Goal: Navigation & Orientation: Find specific page/section

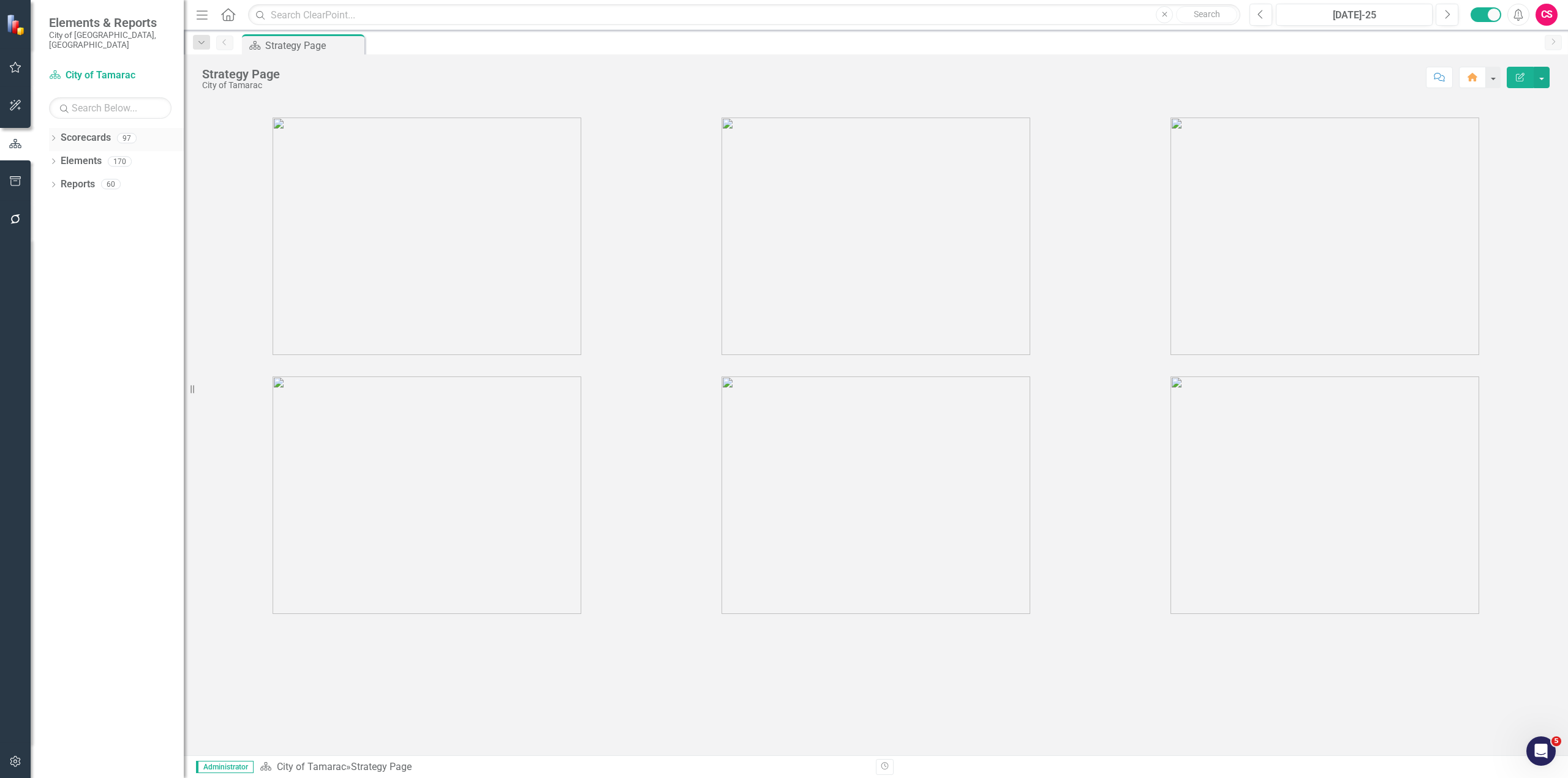
click at [54, 136] on icon "Dropdown" at bounding box center [54, 139] width 9 height 7
click at [79, 178] on link "City of Tamarac (Copy)" at bounding box center [125, 184] width 116 height 14
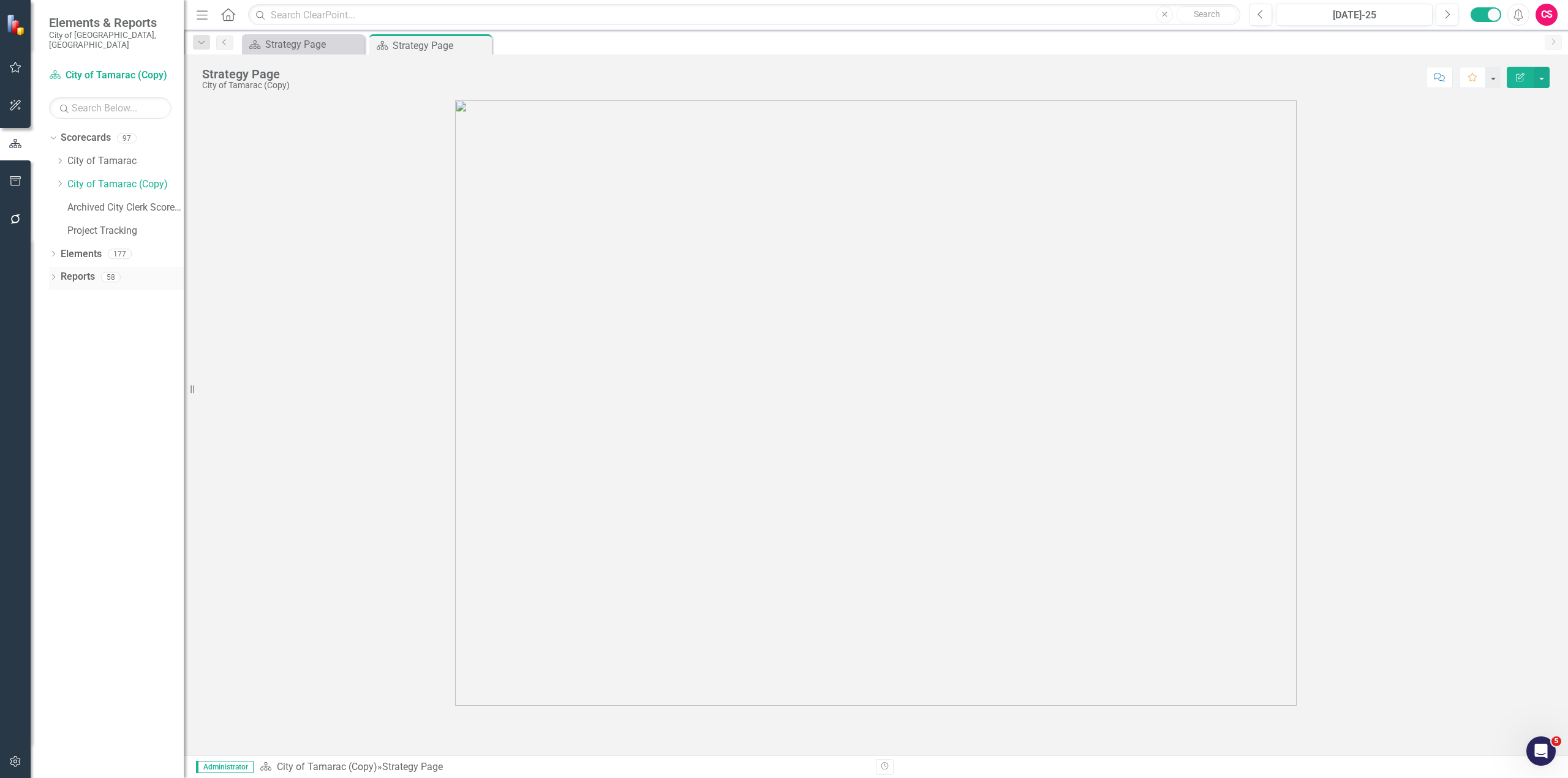
click at [51, 275] on icon "Dropdown" at bounding box center [54, 278] width 9 height 7
click at [54, 252] on icon "Dropdown" at bounding box center [54, 255] width 9 height 7
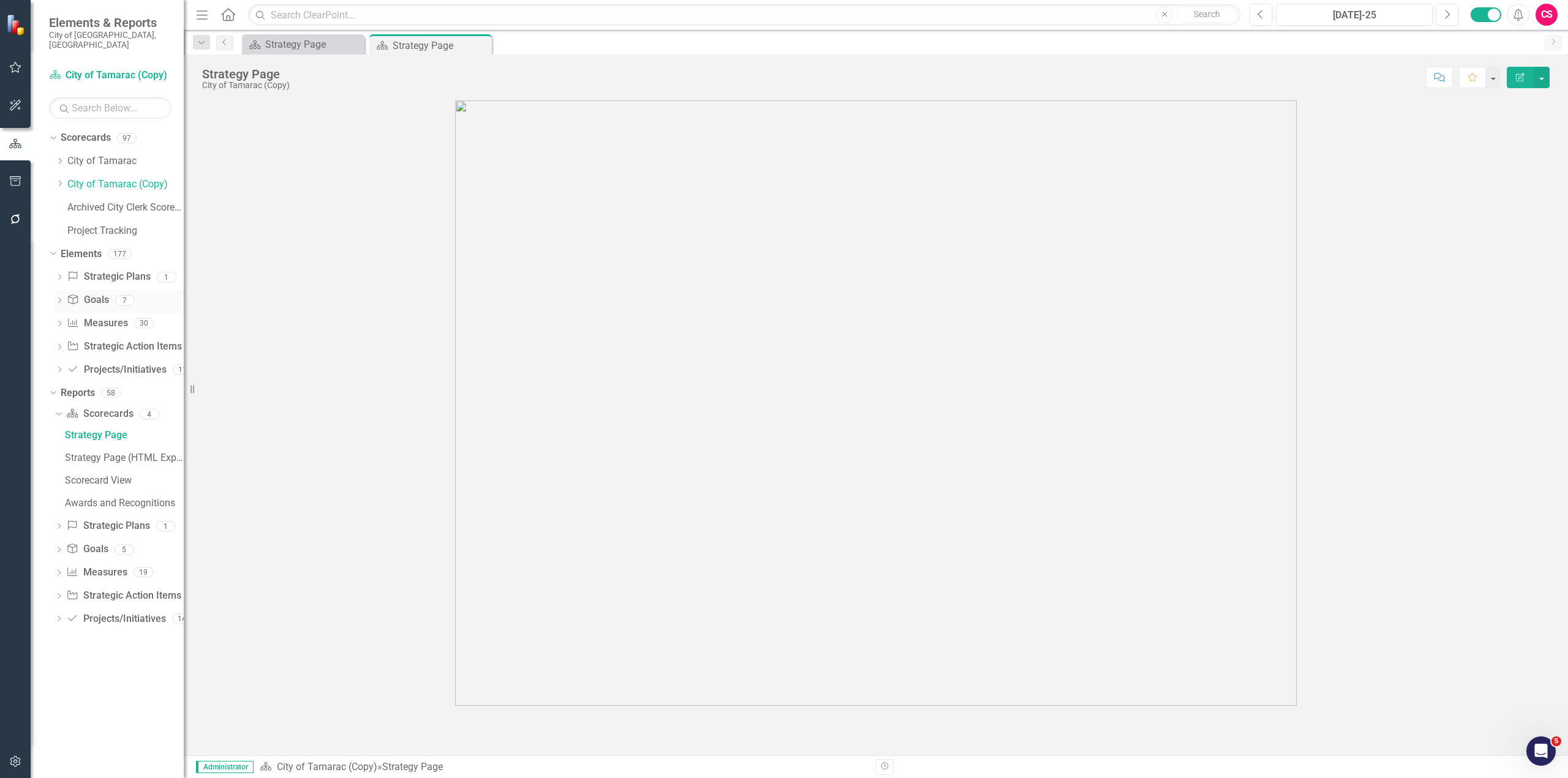
click at [59, 290] on div "Dropdown Goal Goals 7" at bounding box center [119, 302] width 129 height 23
click at [60, 298] on icon "Dropdown" at bounding box center [59, 301] width 9 height 7
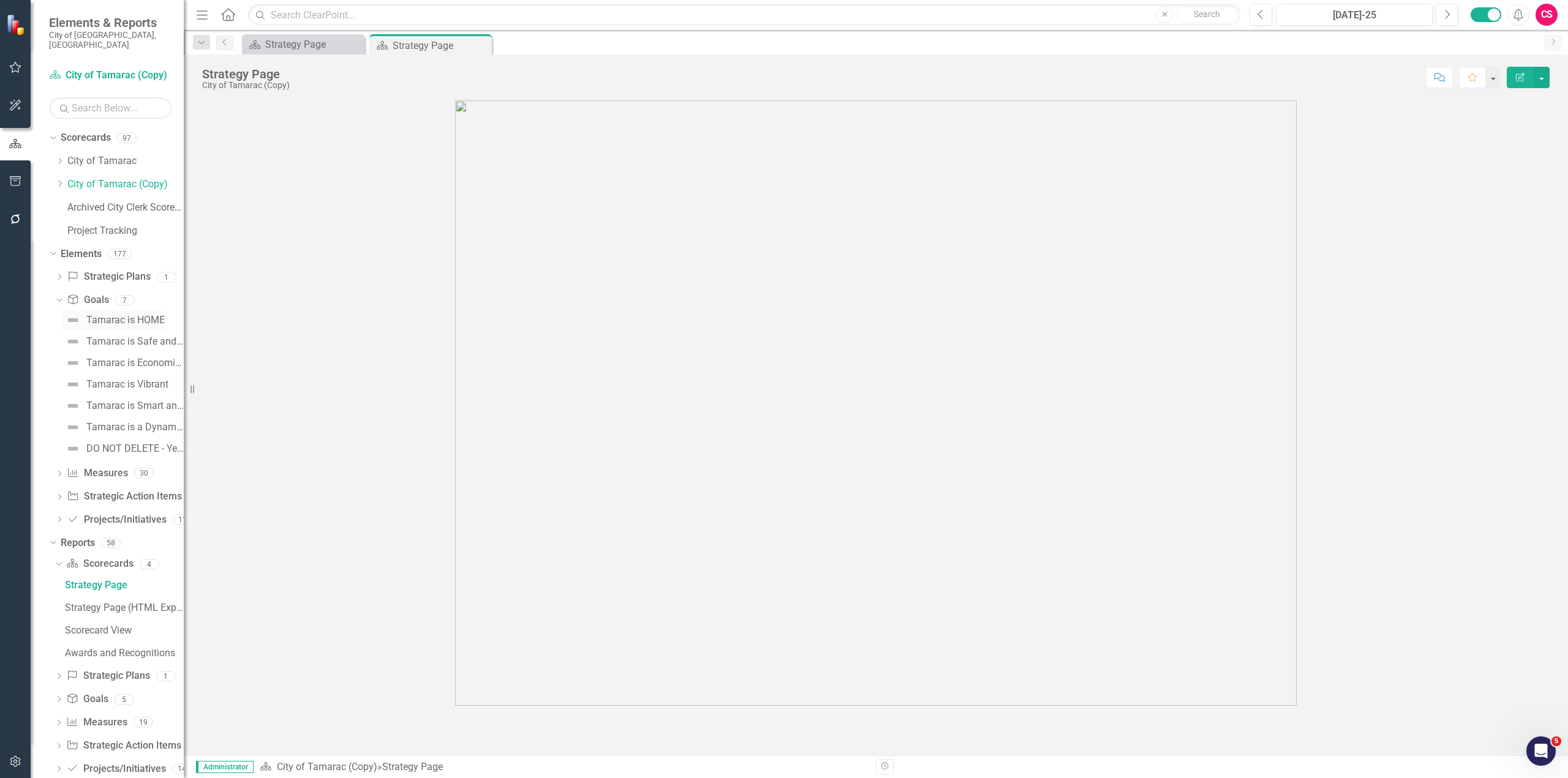
click at [115, 315] on div "Tamarac is HOME" at bounding box center [125, 320] width 78 height 11
click at [1364, 22] on div "Jul-25" at bounding box center [1354, 15] width 148 height 14
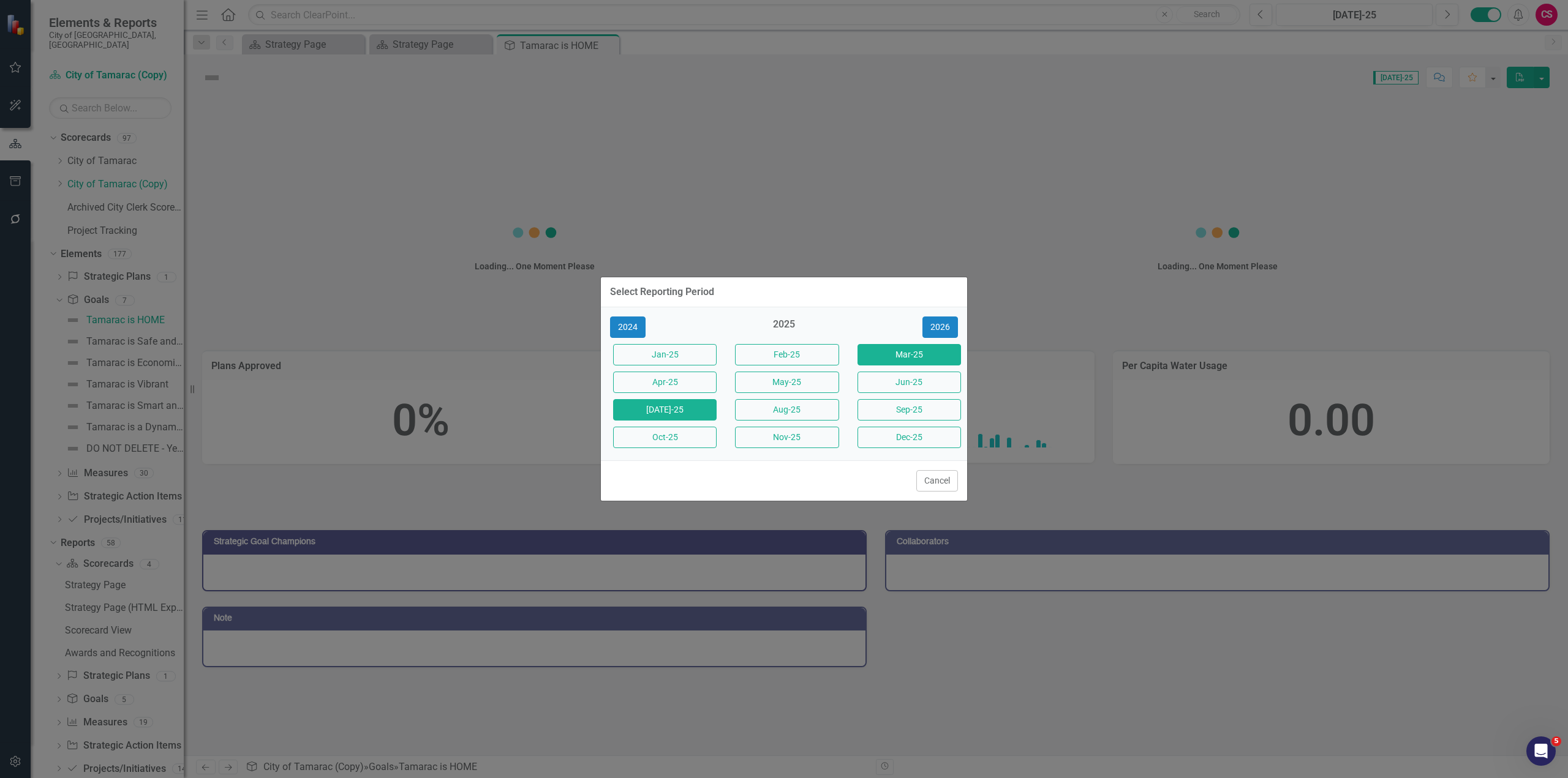
click at [911, 354] on button "Mar-25" at bounding box center [908, 355] width 103 height 22
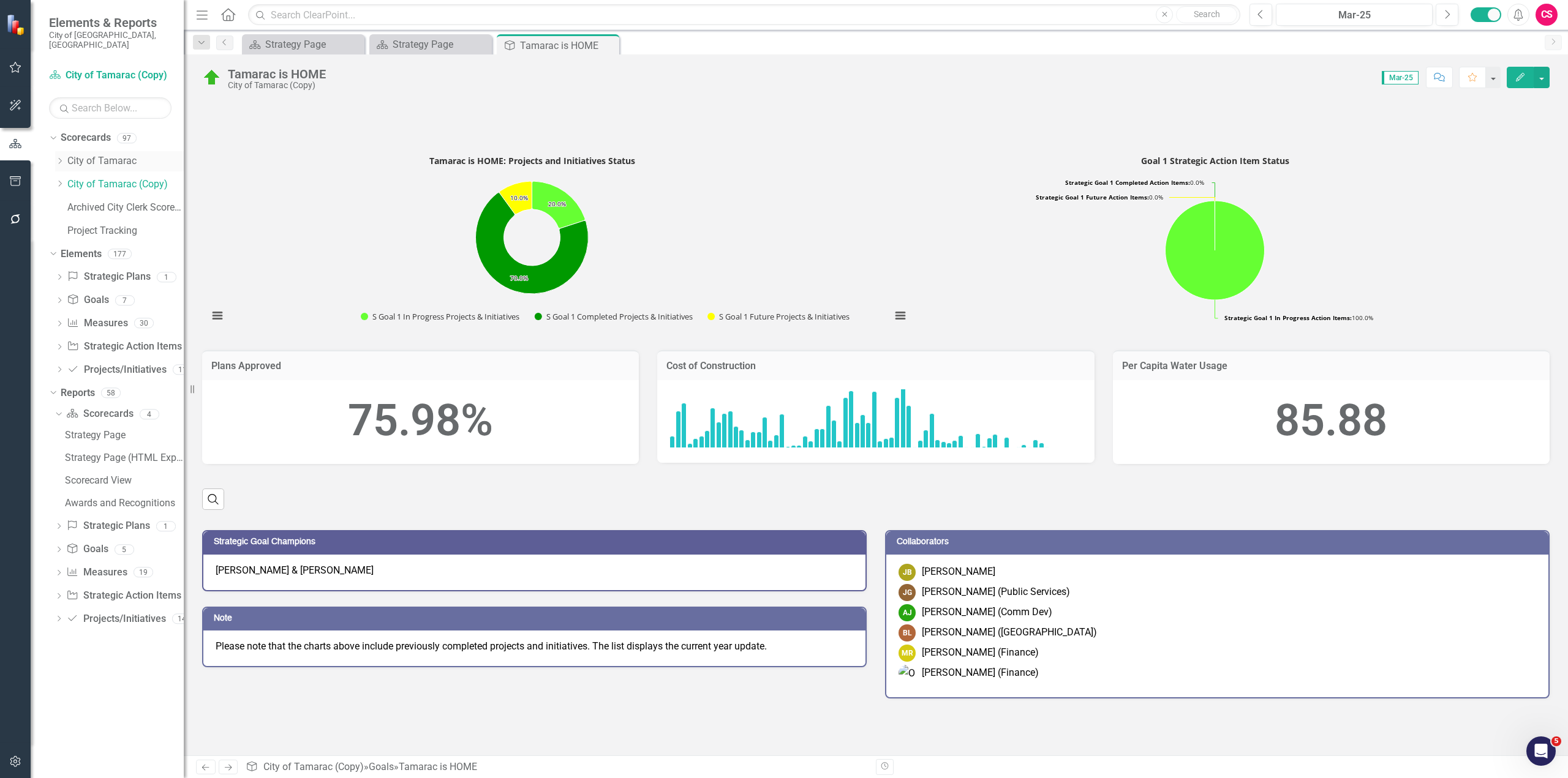
click at [60, 158] on icon "Dropdown" at bounding box center [59, 161] width 9 height 7
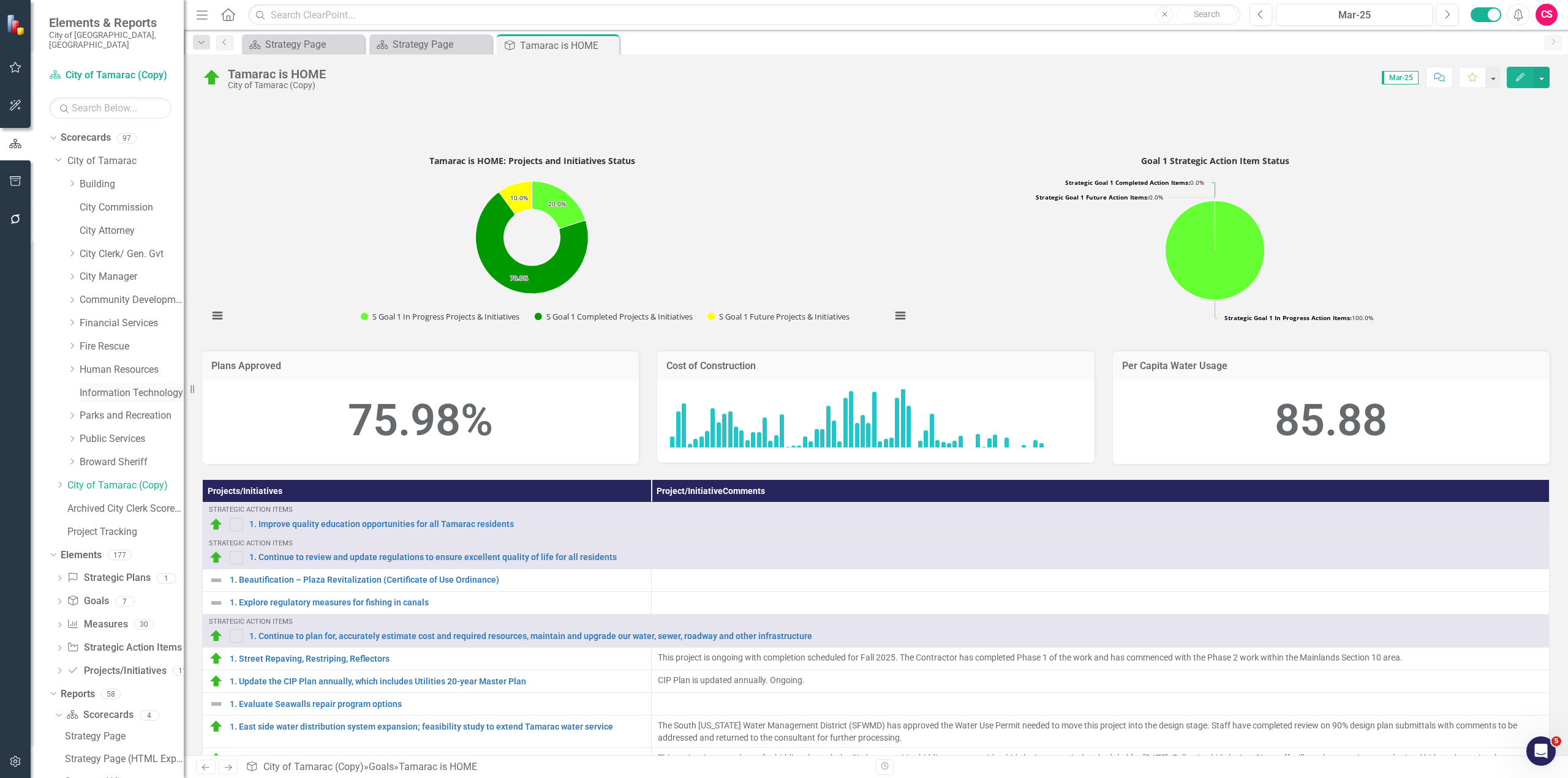
click at [111, 386] on link "Information Technology" at bounding box center [132, 393] width 104 height 14
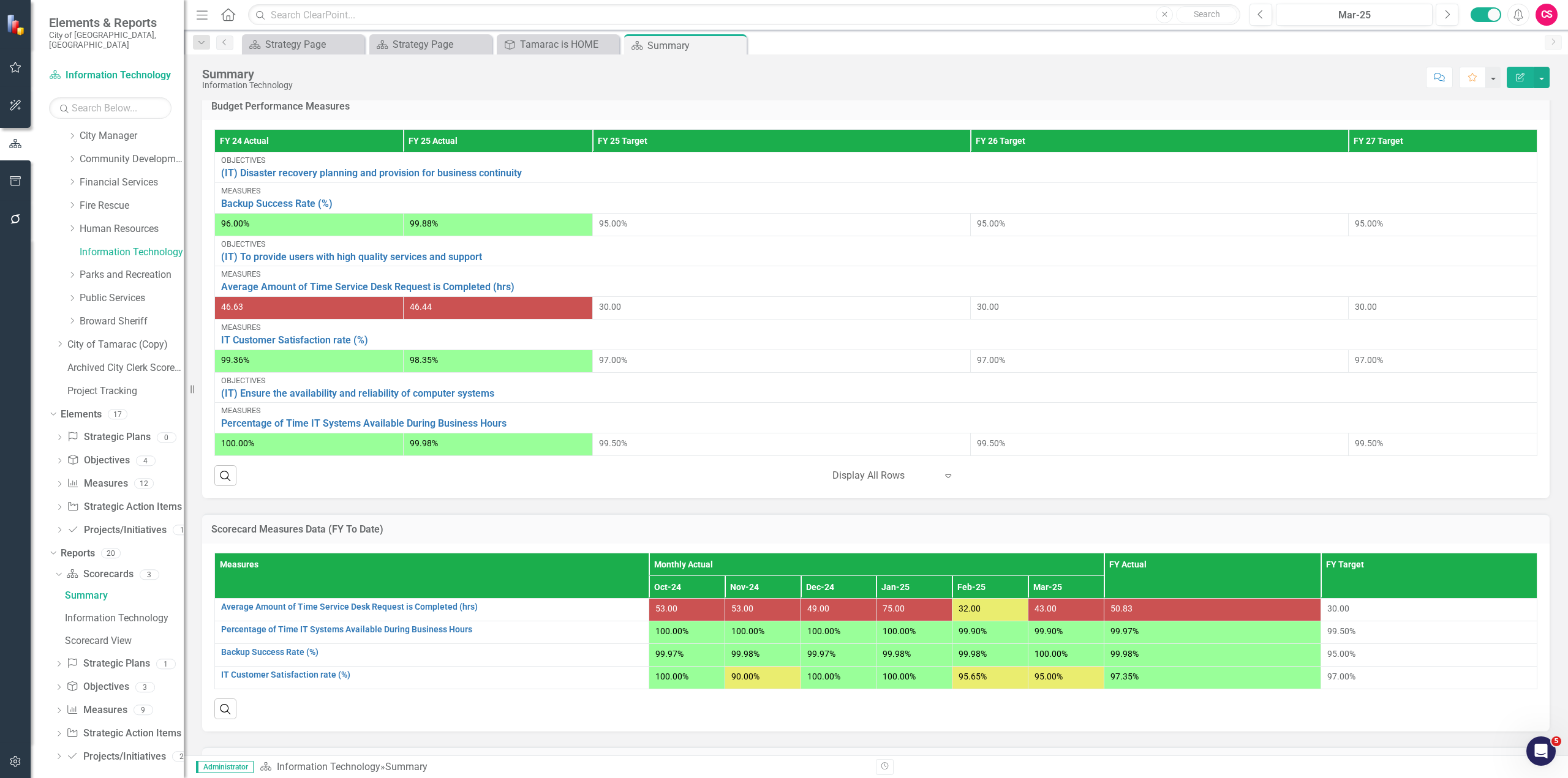
scroll to position [476, 0]
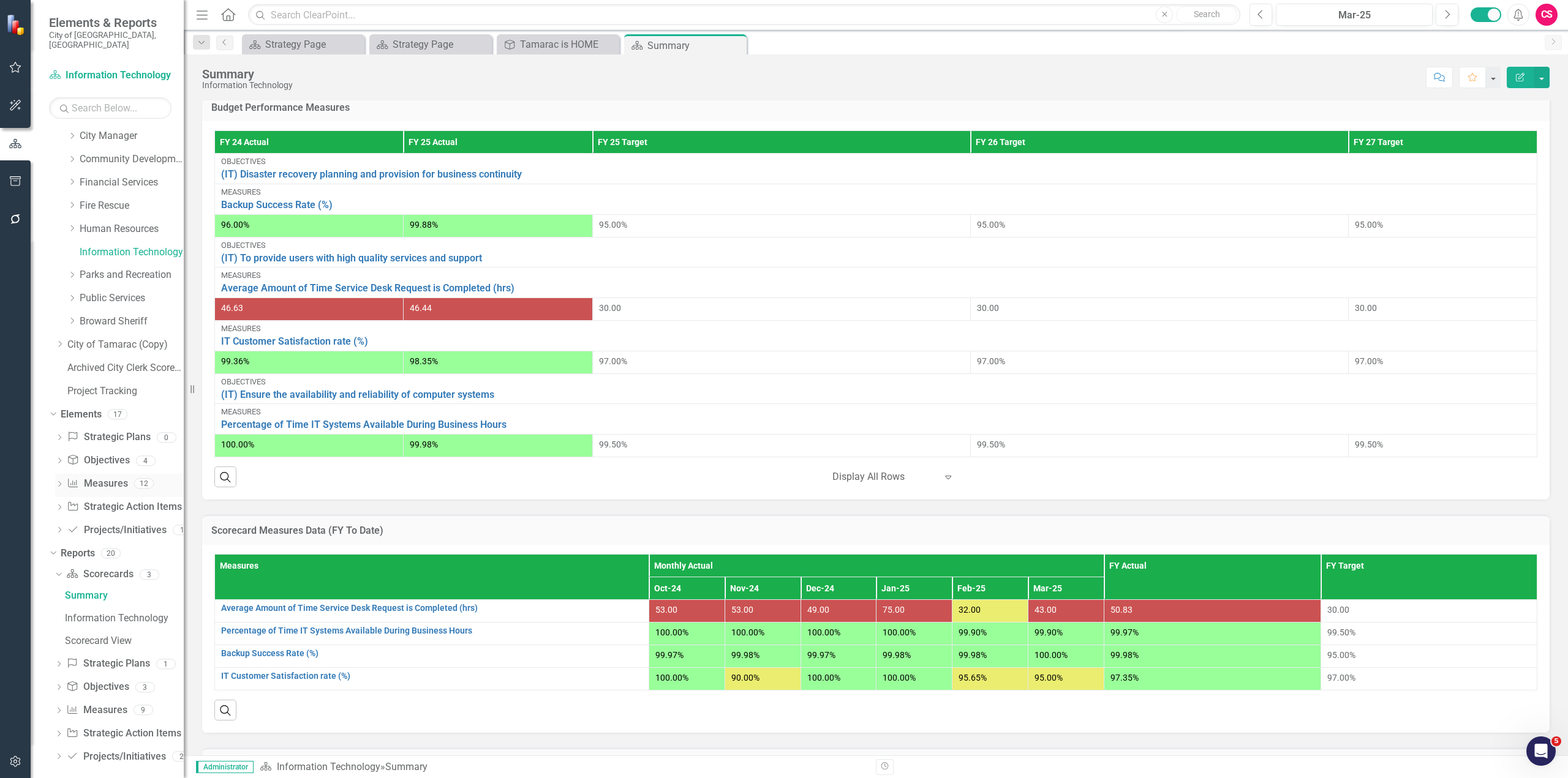
click at [88, 477] on link "Measure Measures" at bounding box center [97, 484] width 61 height 14
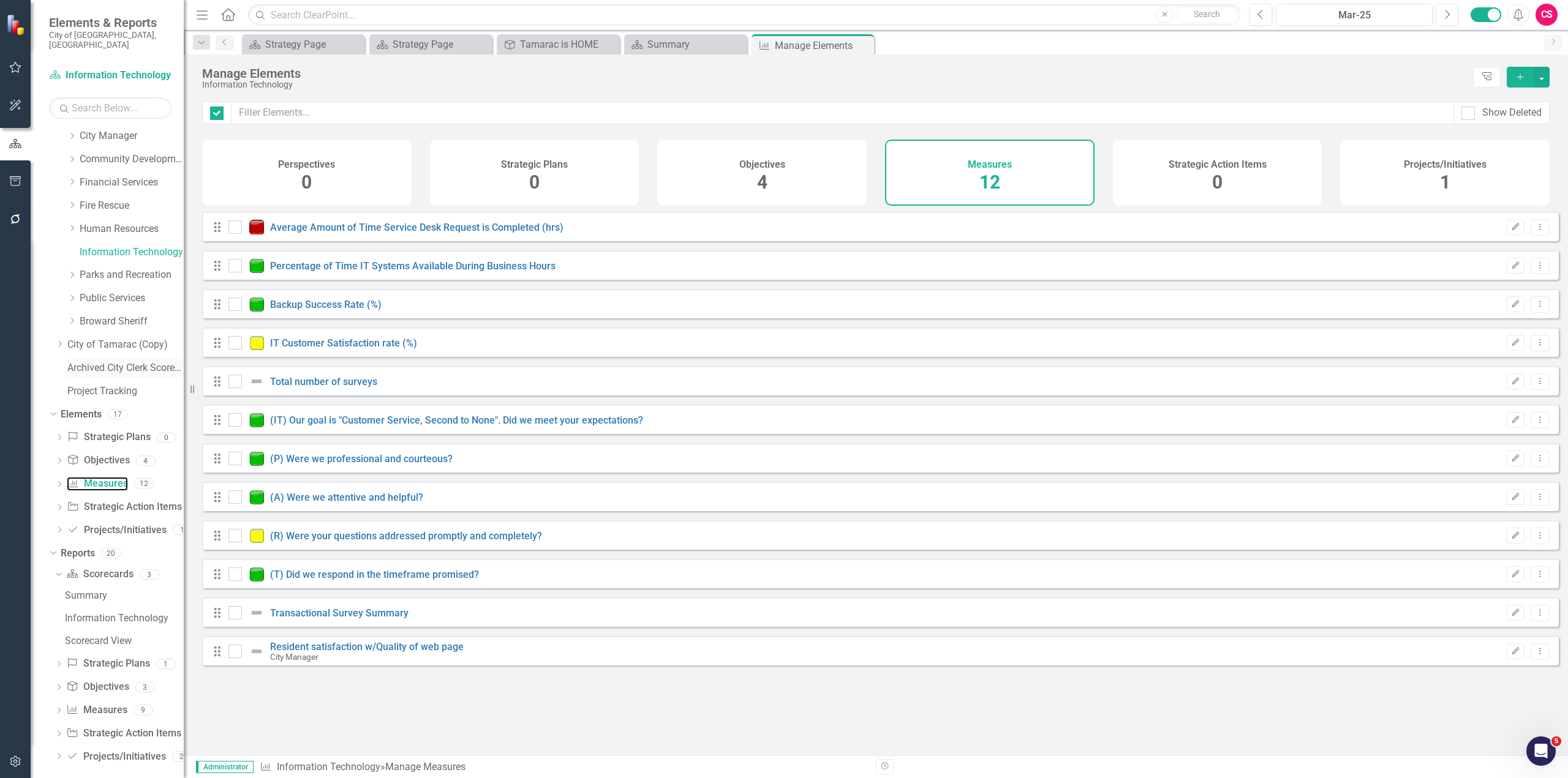
checkbox input "false"
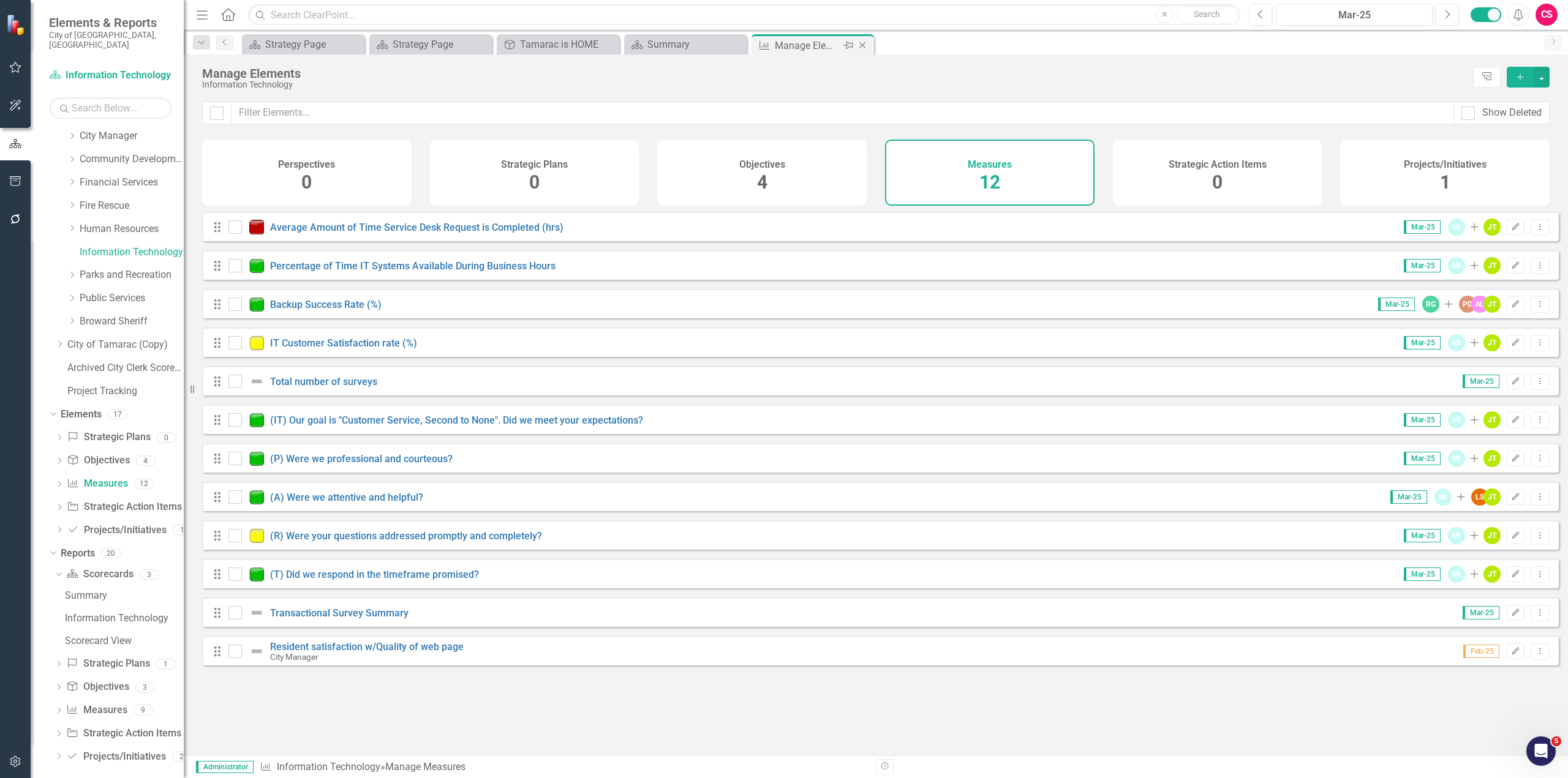
click at [864, 47] on icon "Close" at bounding box center [862, 46] width 12 height 10
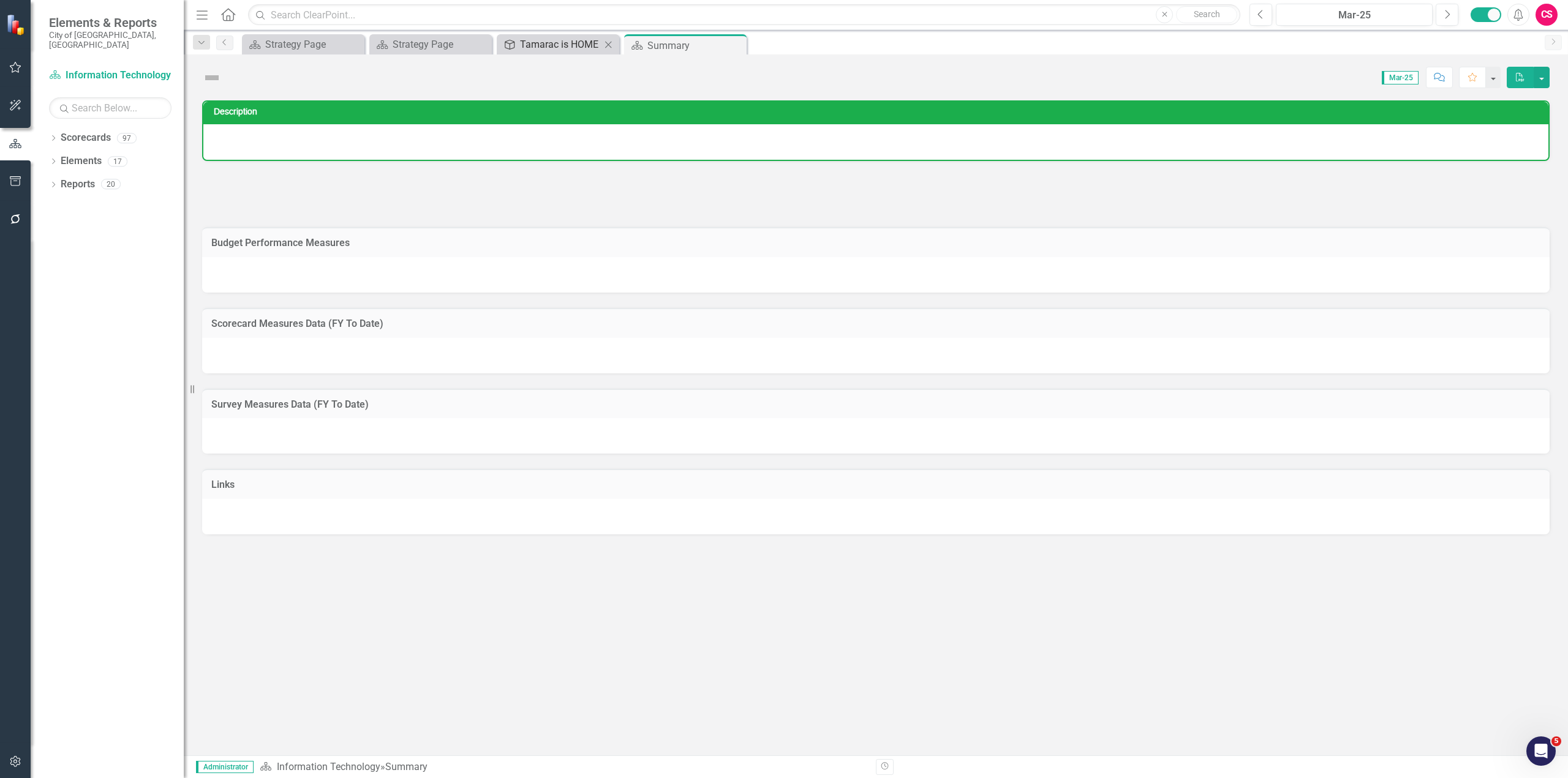
click at [544, 43] on div "Tamarac is HOME" at bounding box center [561, 44] width 81 height 15
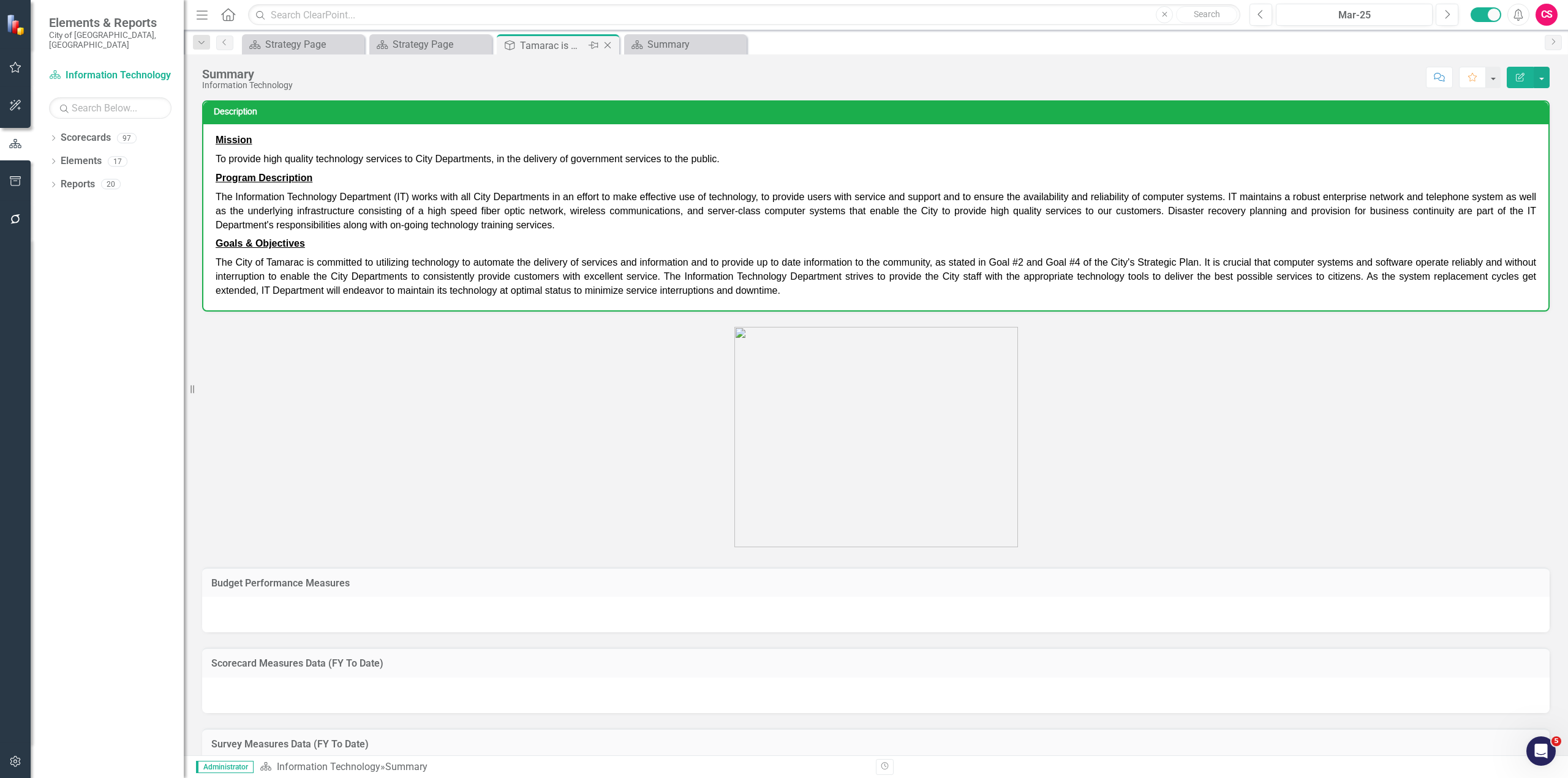
click at [545, 44] on div "Tamarac is HOME" at bounding box center [553, 45] width 66 height 15
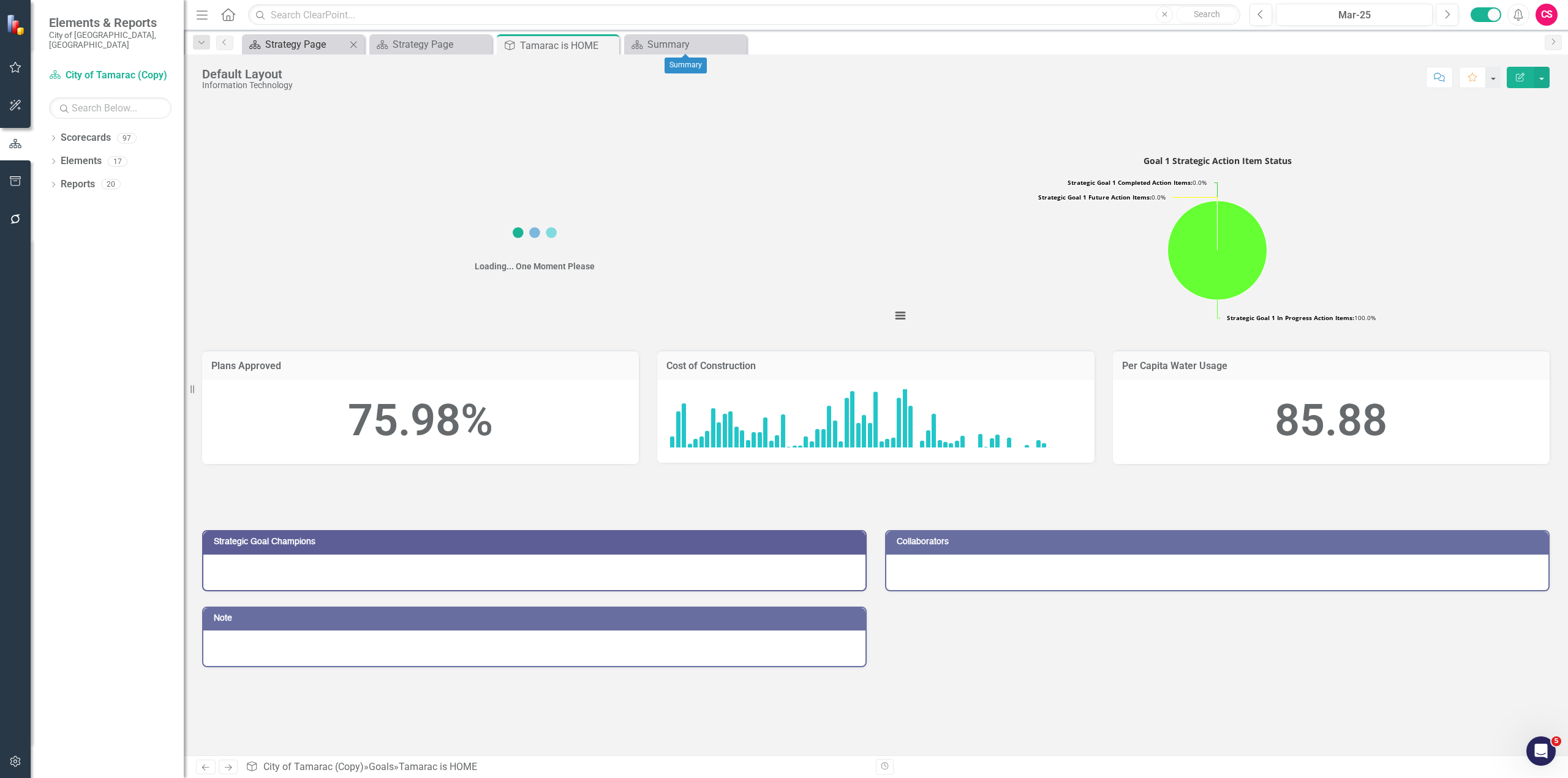
click at [313, 42] on div "Strategy Page" at bounding box center [306, 44] width 81 height 15
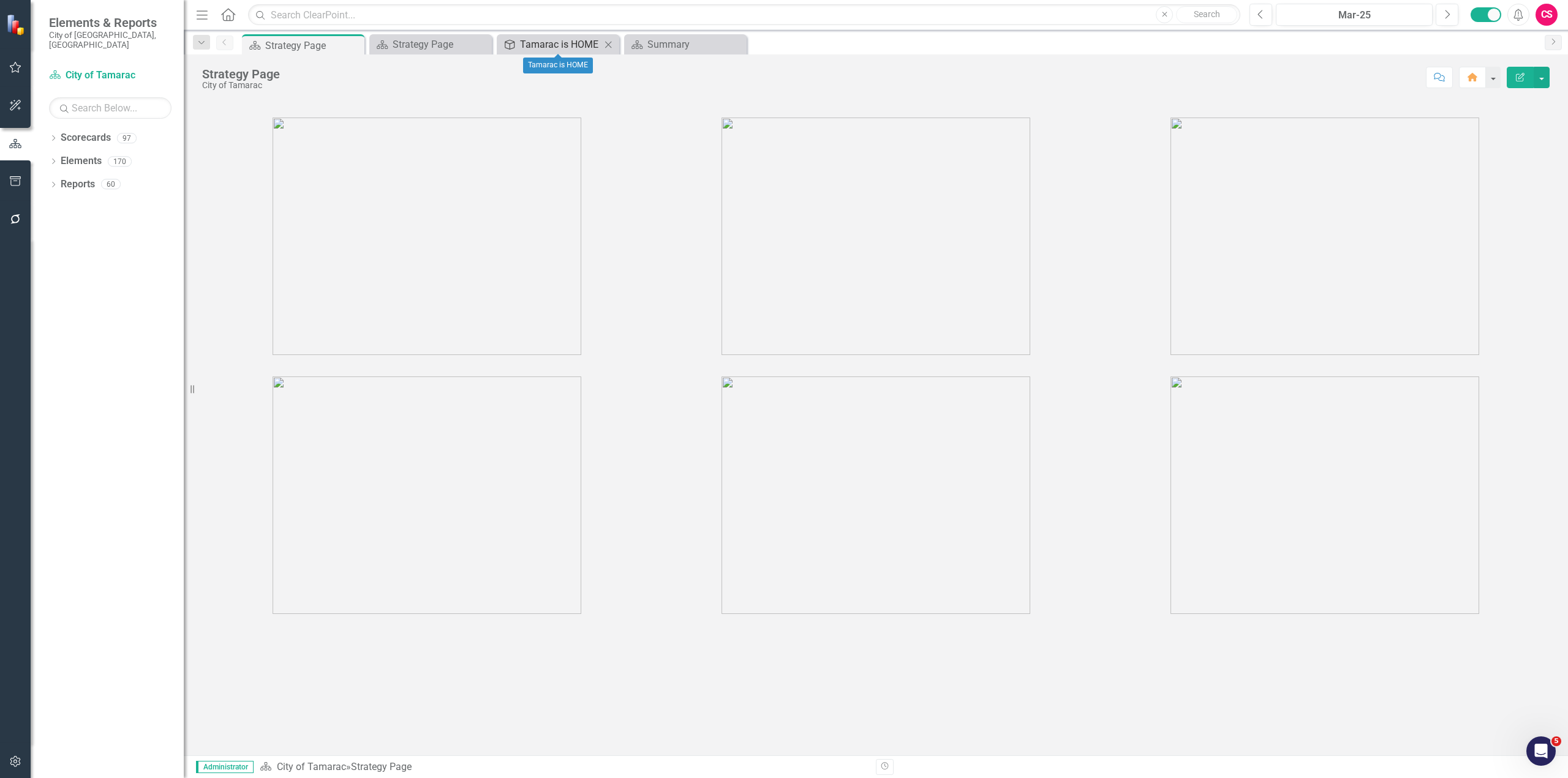
click at [561, 46] on div "Tamarac is HOME" at bounding box center [561, 44] width 81 height 15
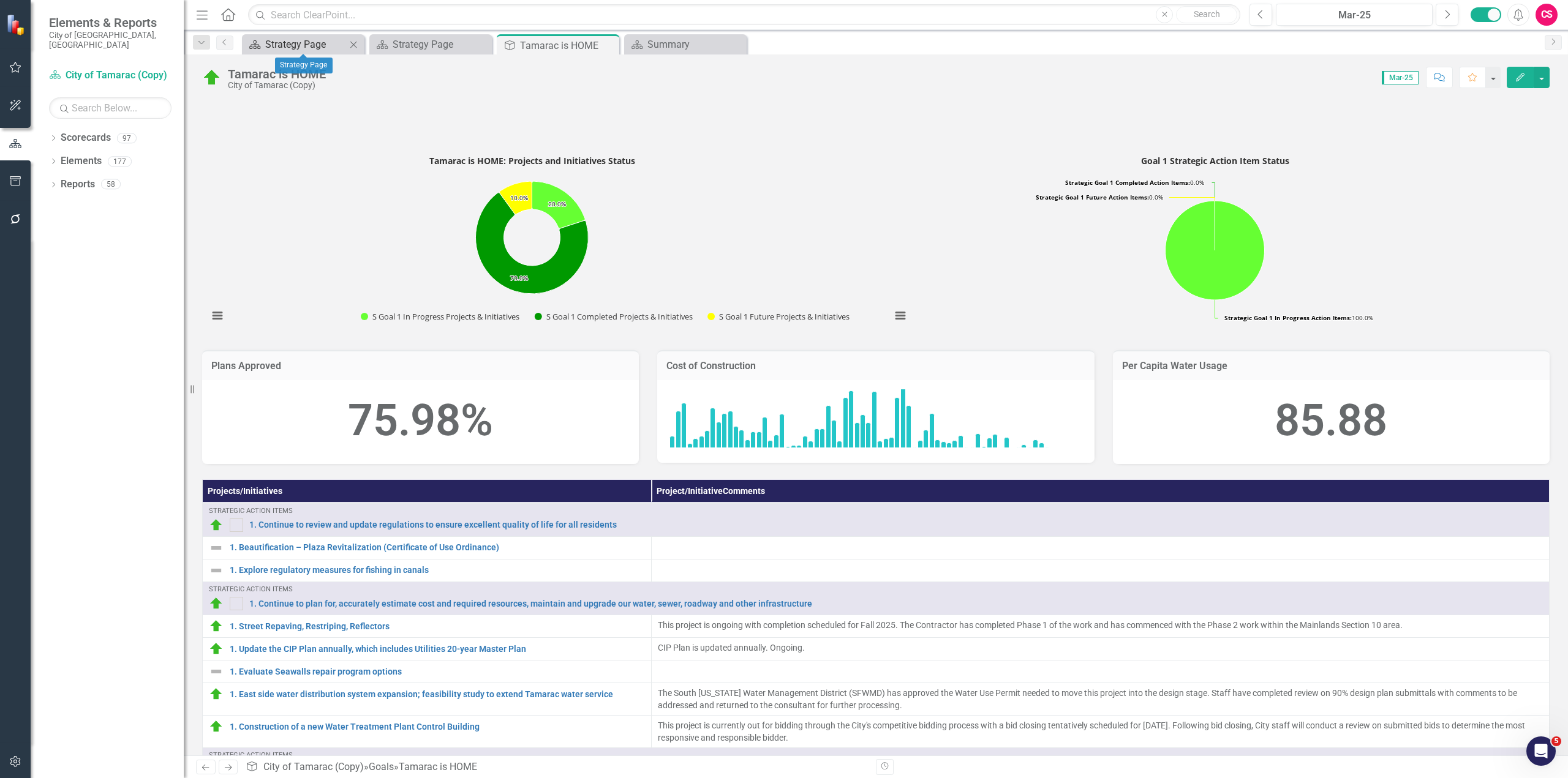
click at [306, 42] on div "Strategy Page" at bounding box center [306, 44] width 81 height 15
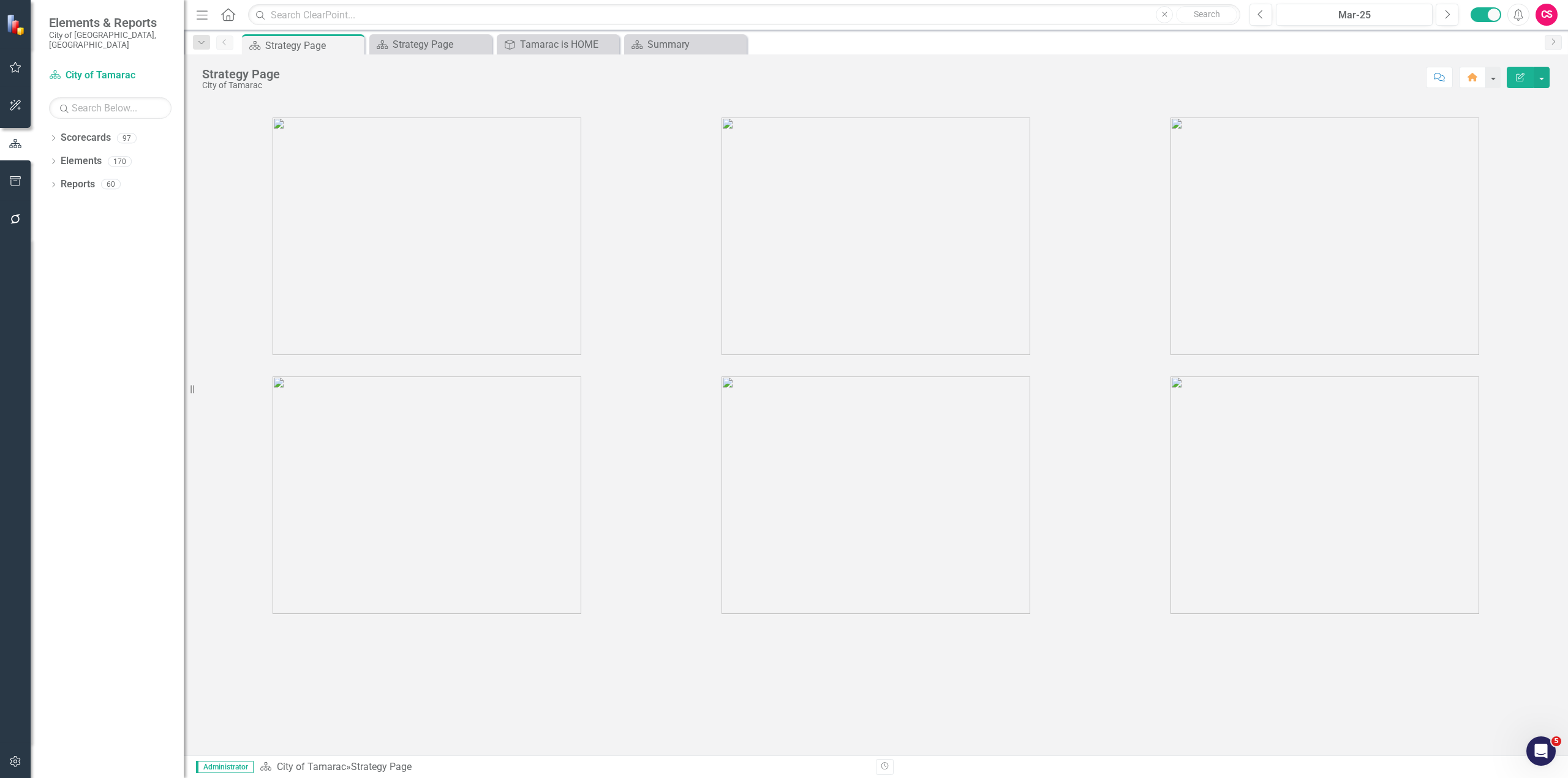
click at [385, 181] on img at bounding box center [427, 236] width 309 height 238
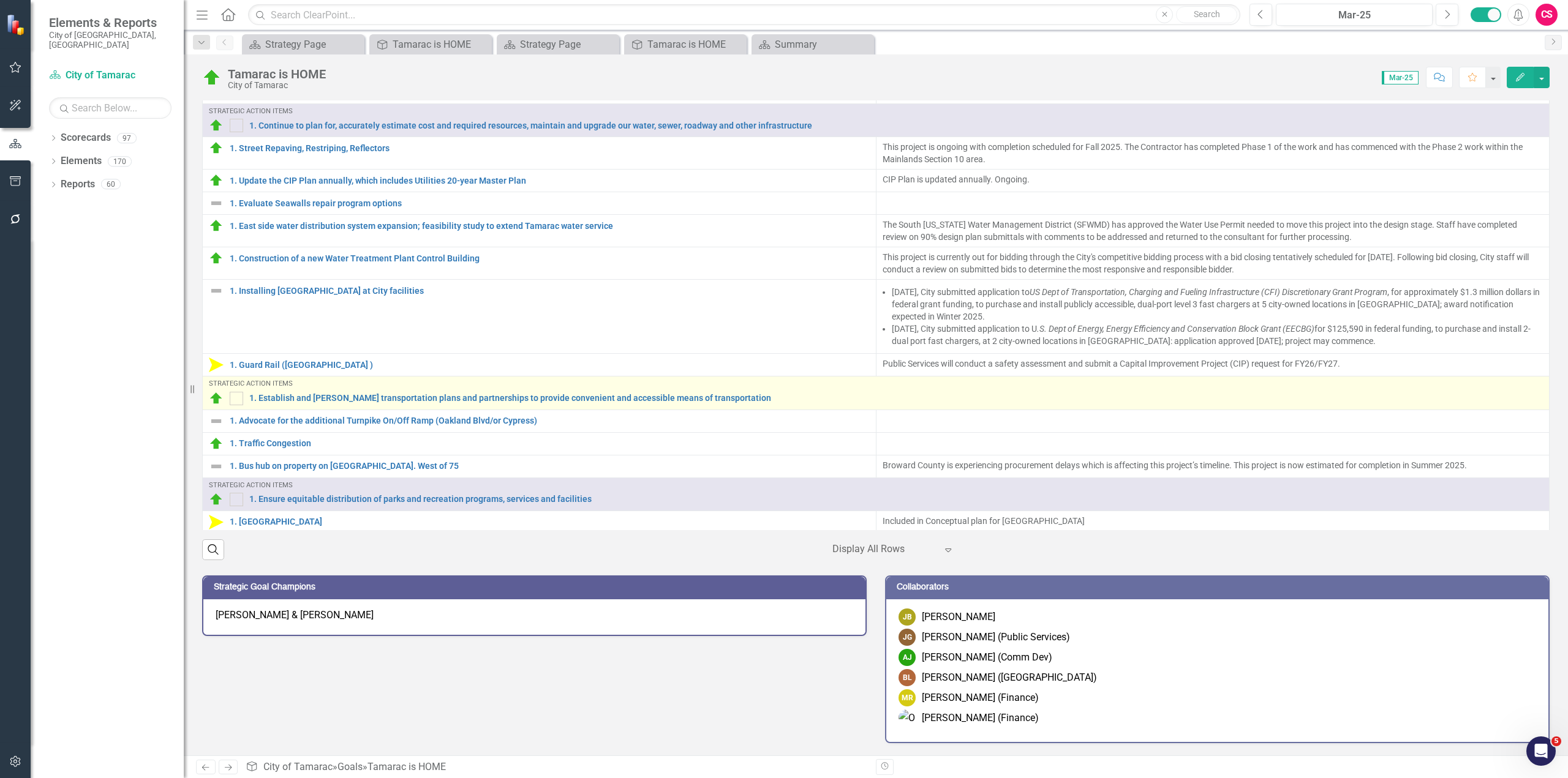
scroll to position [539, 0]
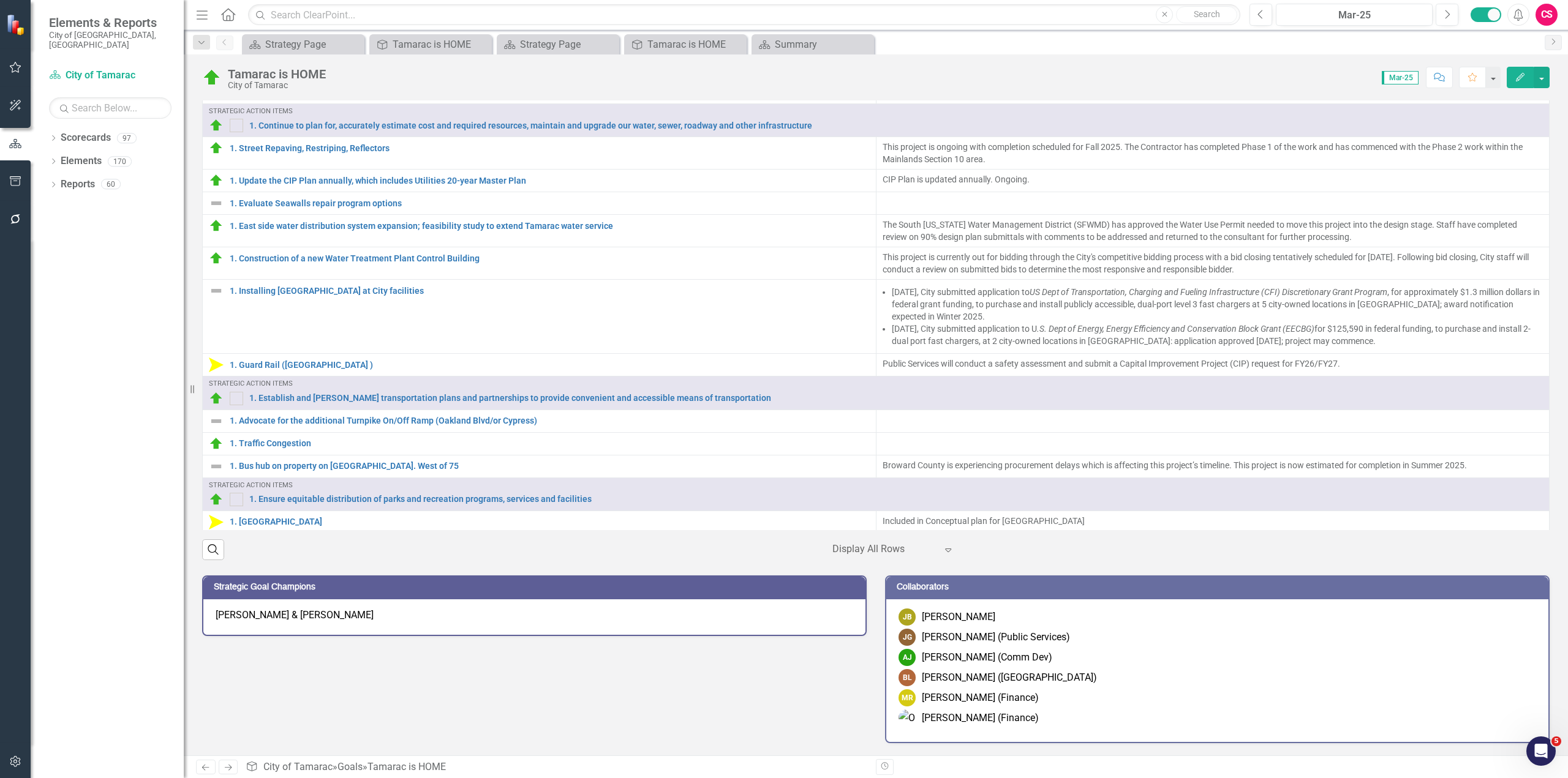
click at [233, 766] on icon "Next" at bounding box center [228, 767] width 10 height 8
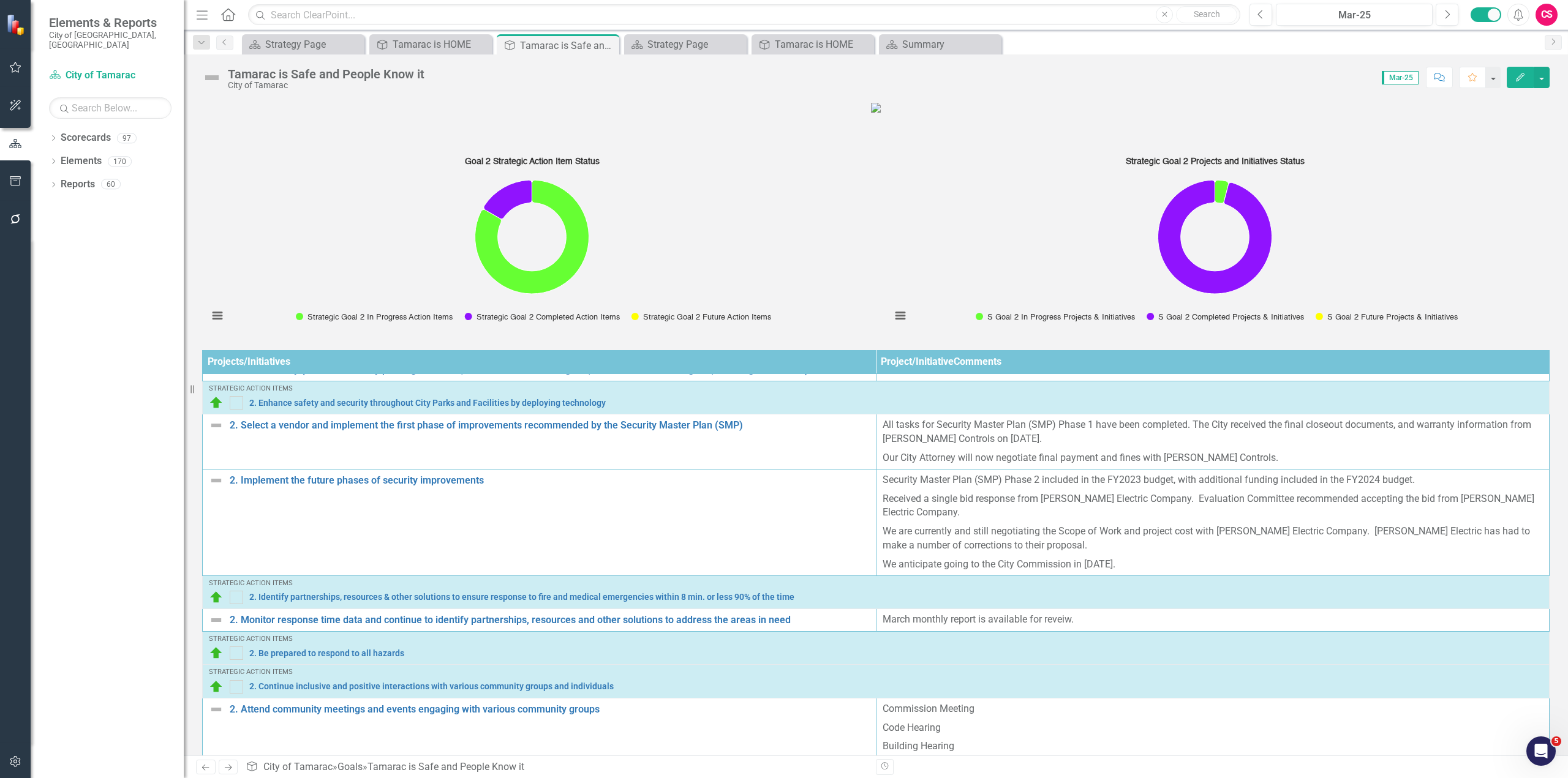
click at [233, 766] on icon "Next" at bounding box center [228, 767] width 10 height 8
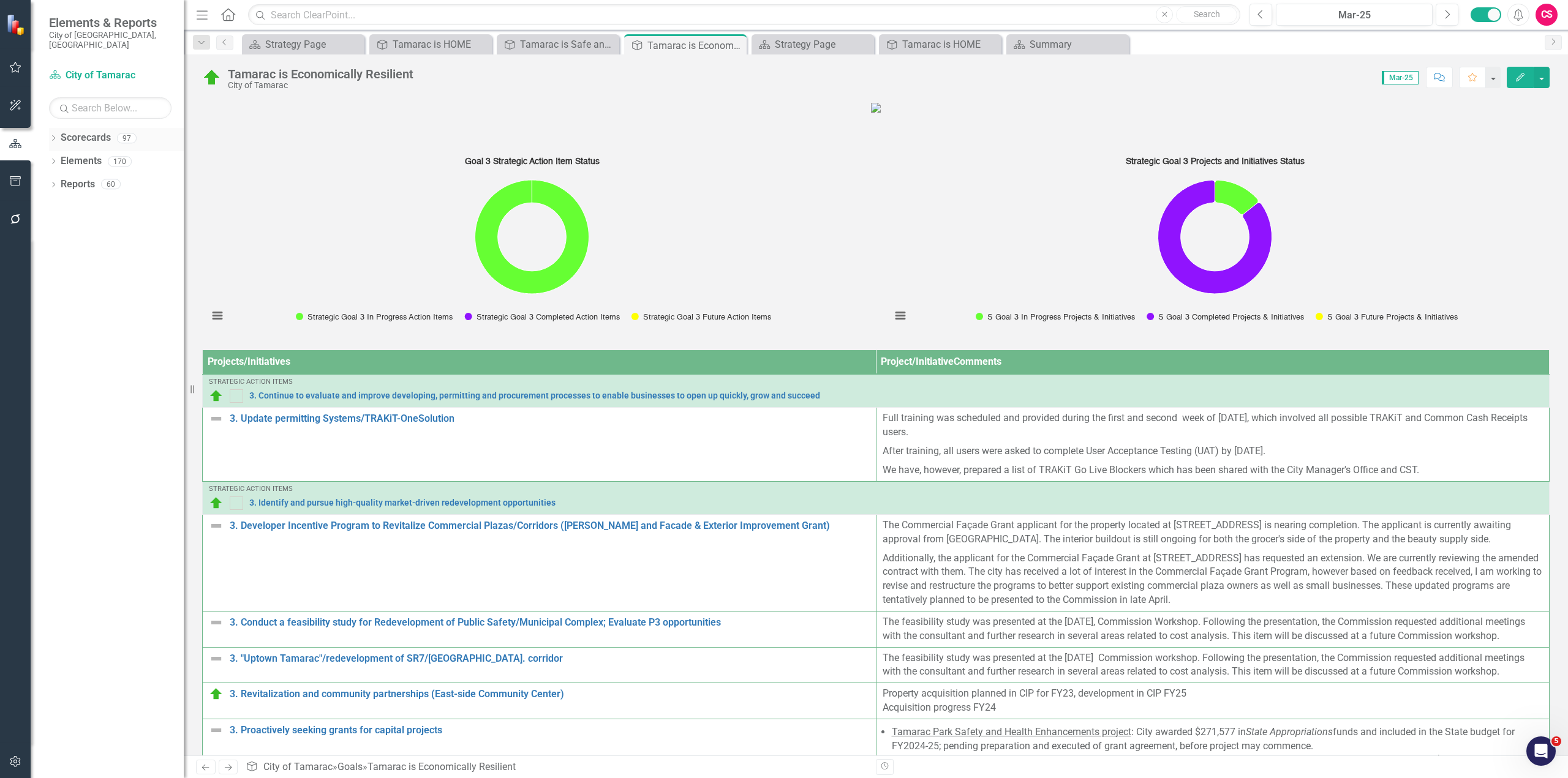
click at [54, 136] on icon "Dropdown" at bounding box center [54, 139] width 9 height 7
click at [58, 158] on icon "Dropdown" at bounding box center [59, 161] width 9 height 7
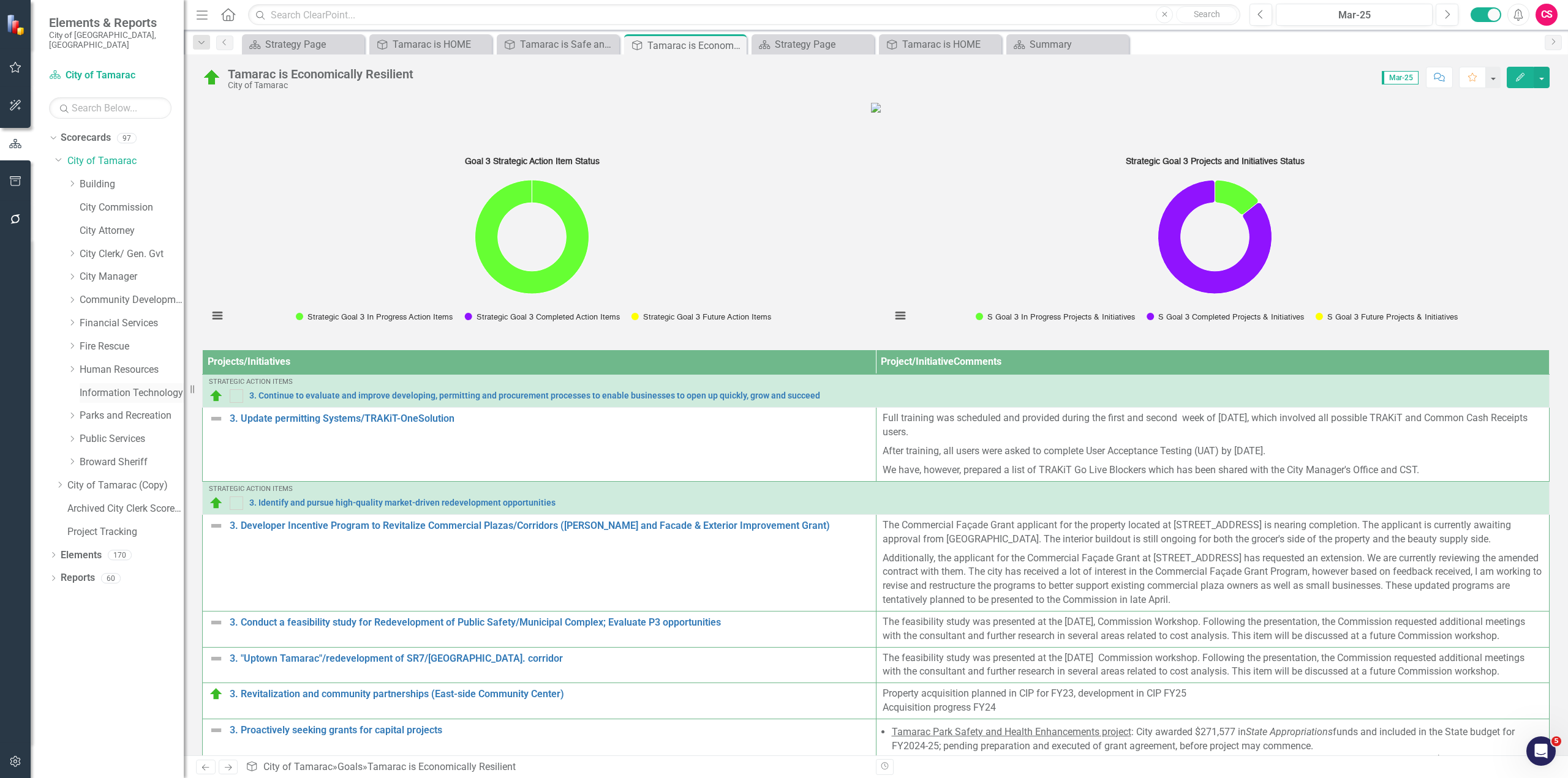
click at [110, 386] on link "Information Technology" at bounding box center [132, 393] width 104 height 14
